Goal: Entertainment & Leisure: Consume media (video, audio)

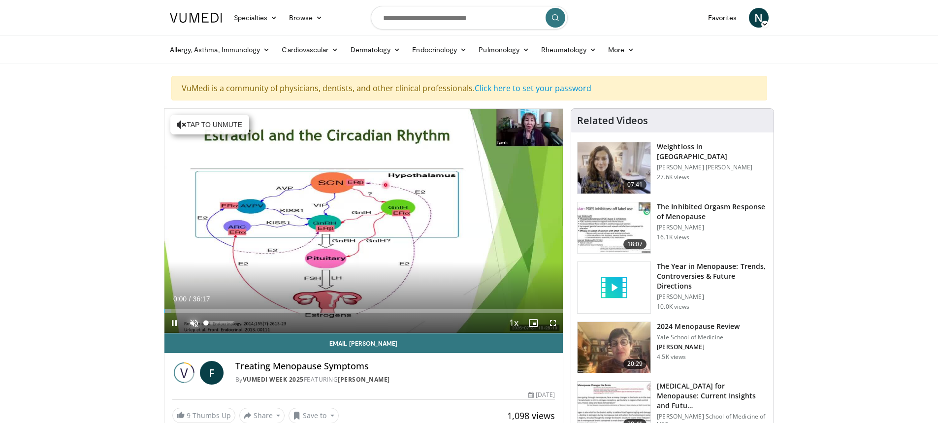
click at [192, 322] on span "Video Player" at bounding box center [194, 323] width 20 height 20
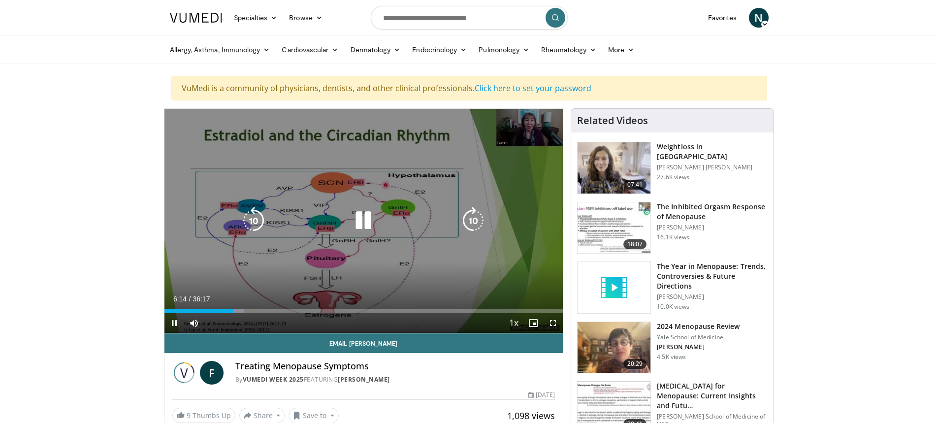
click at [365, 223] on icon "Video Player" at bounding box center [364, 221] width 28 height 28
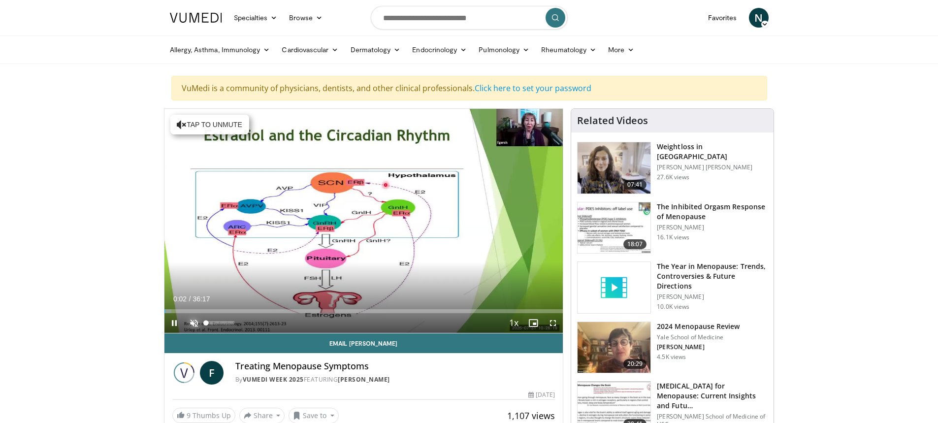
click at [194, 322] on span "Video Player" at bounding box center [194, 323] width 20 height 20
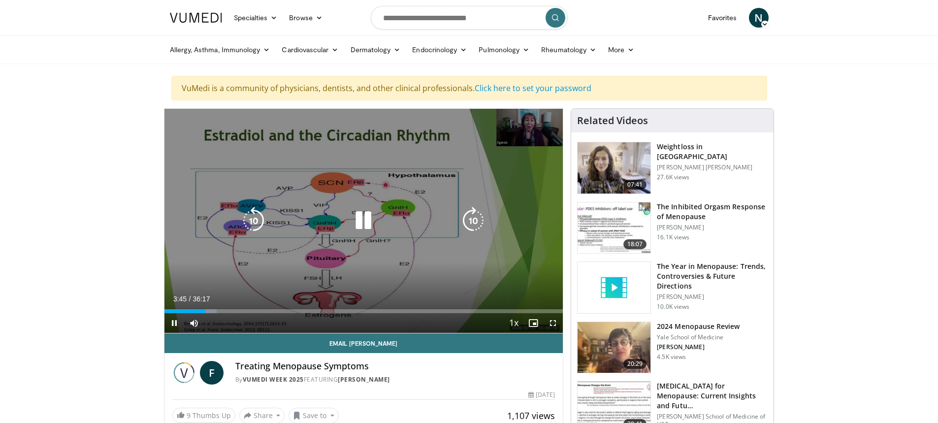
click at [366, 218] on icon "Video Player" at bounding box center [364, 221] width 28 height 28
